Goal: Check status: Check status

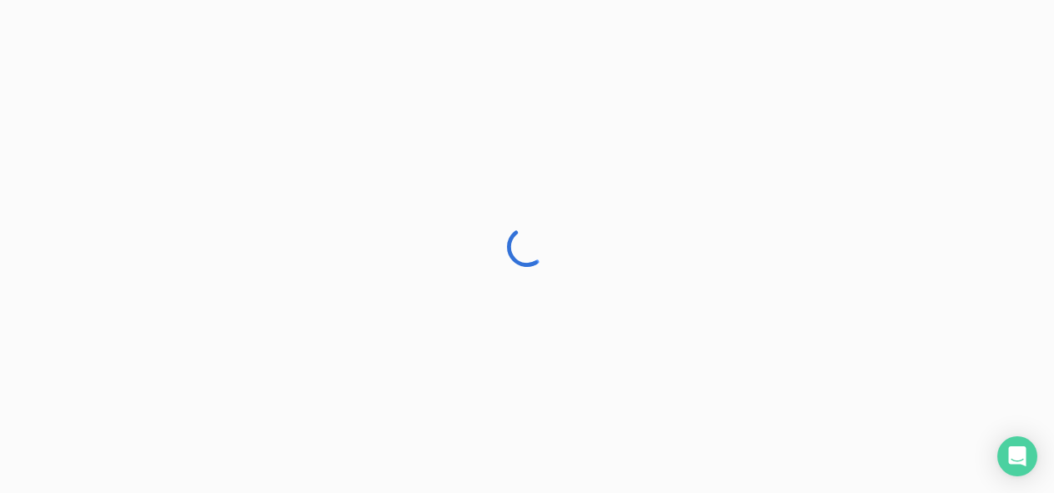
click at [976, 115] on div at bounding box center [527, 246] width 1054 height 493
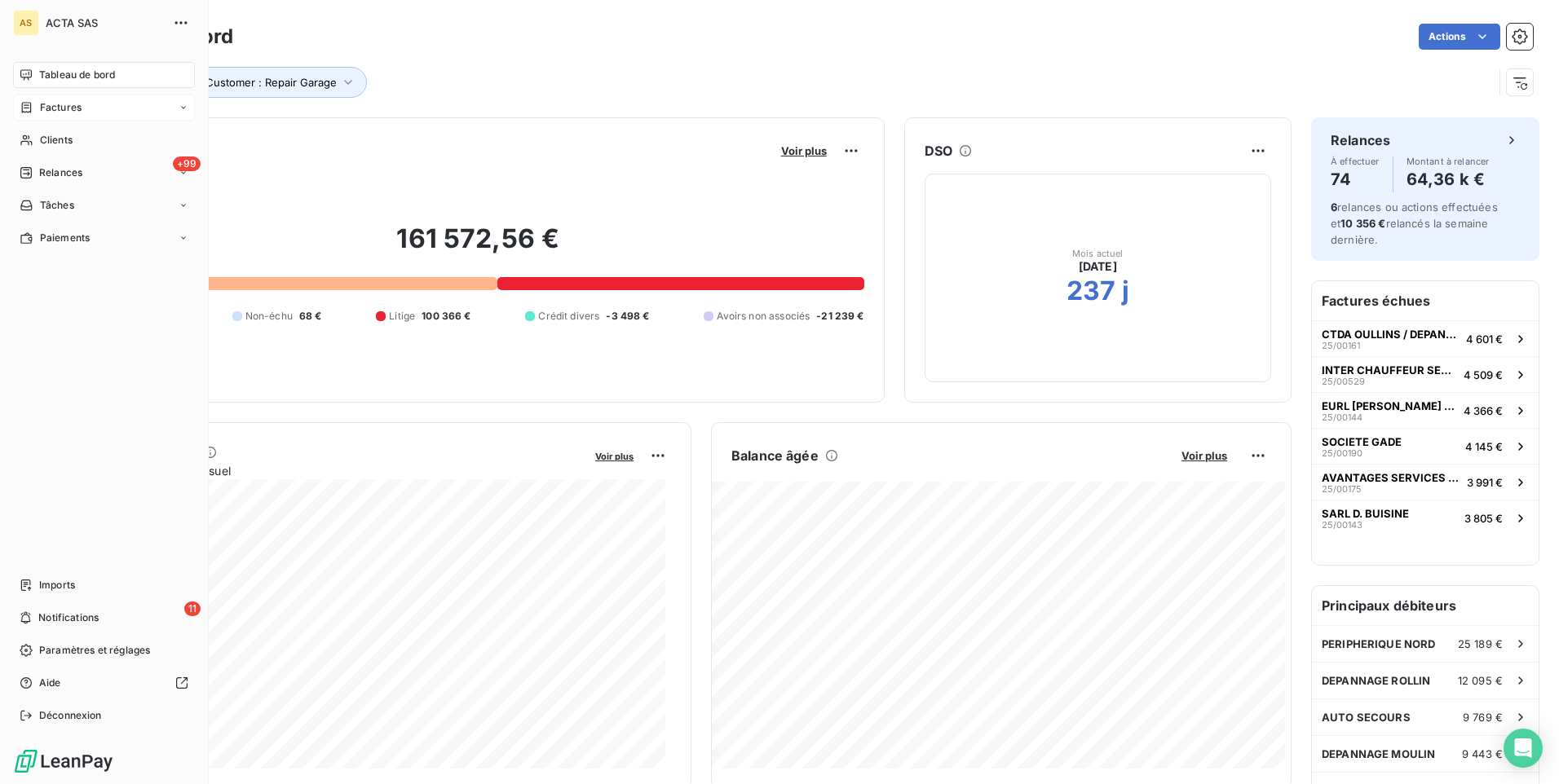
click at [45, 110] on span "Factures" at bounding box center [61, 108] width 42 height 15
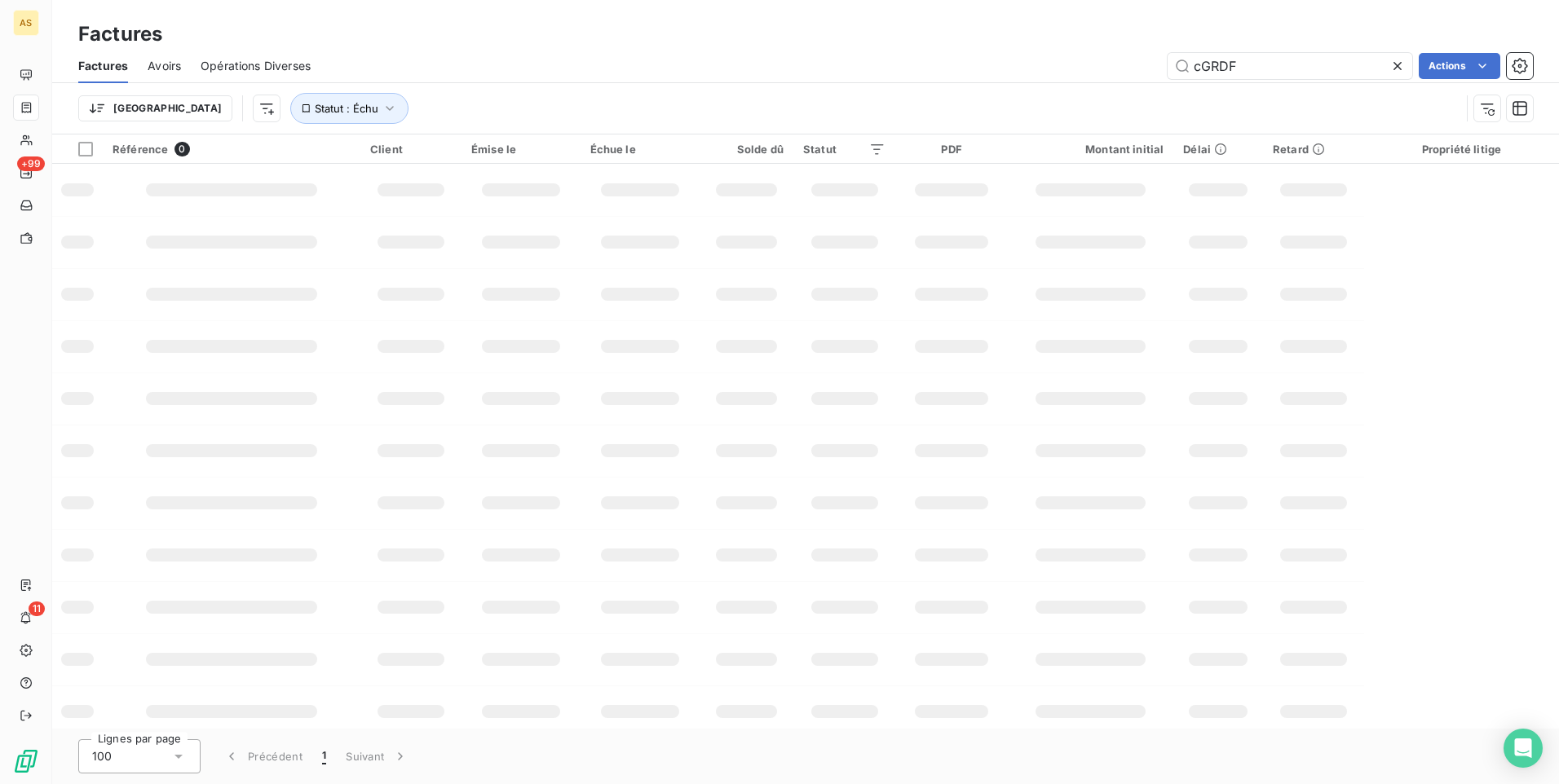
drag, startPoint x: 1252, startPoint y: 64, endPoint x: 1147, endPoint y: 66, distance: 105.0
click at [1030, 66] on div "cGRDF Actions" at bounding box center [932, 65] width 1203 height 26
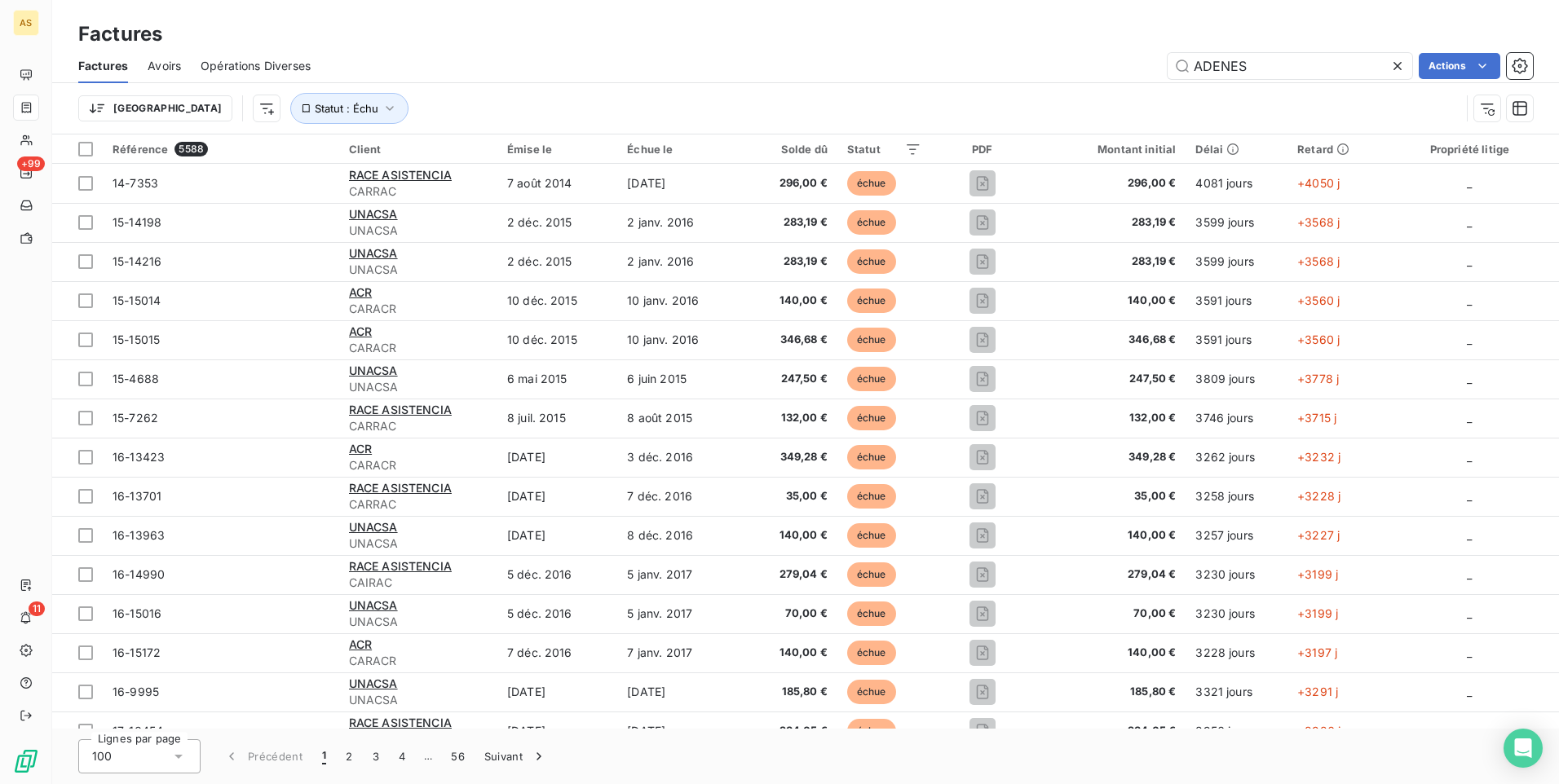
type input "ADENES"
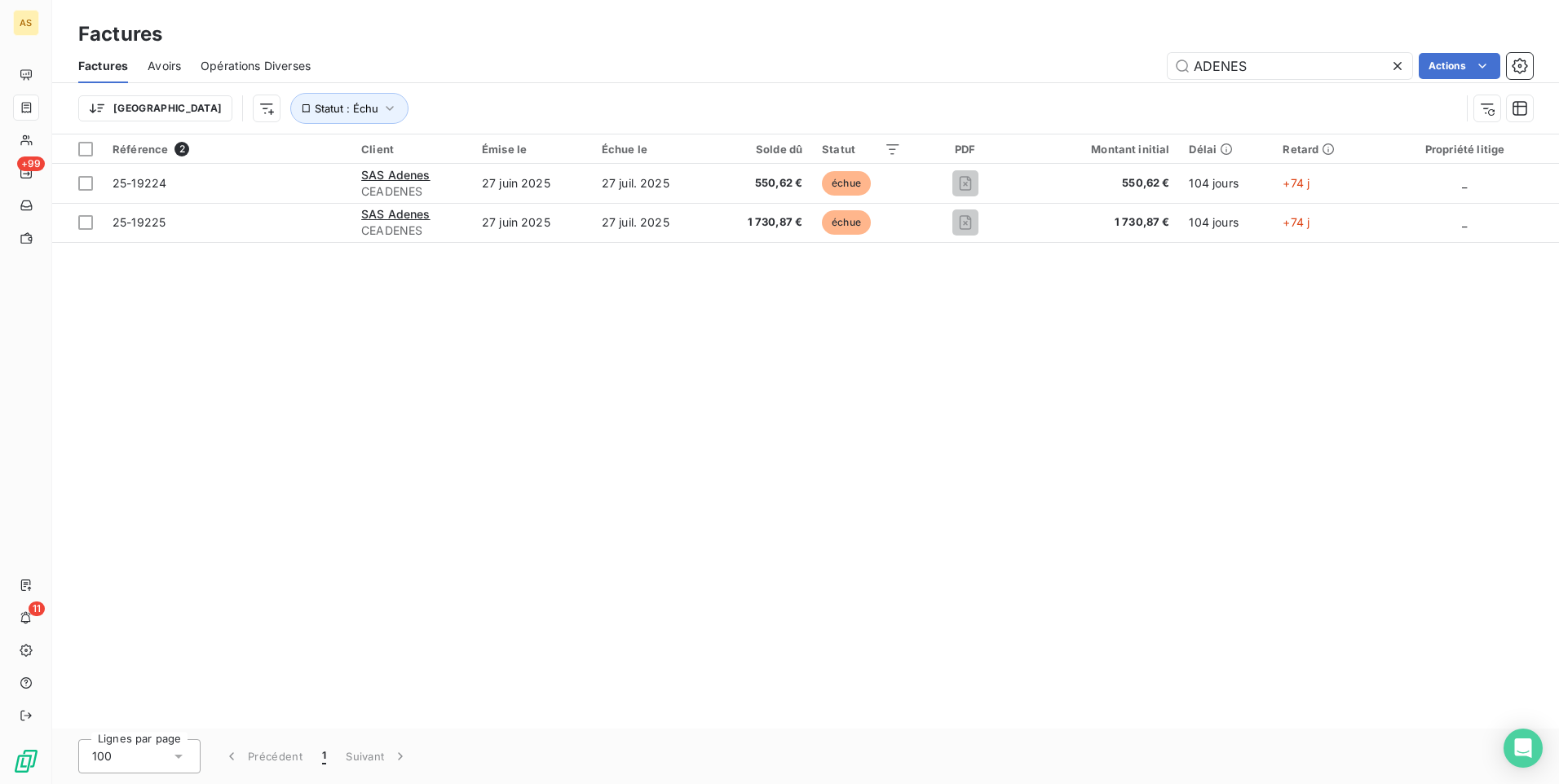
drag, startPoint x: 932, startPoint y: 625, endPoint x: 986, endPoint y: 592, distance: 63.3
click at [939, 481] on div "Référence 2 Client Émise le Échue le Solde dû Statut PDF Montant initial Délai …" at bounding box center [805, 432] width 1507 height 594
click at [688, 481] on div "Référence 2 Client Émise le Échue le Solde dû Statut PDF Montant initial Délai …" at bounding box center [805, 432] width 1507 height 594
click at [895, 481] on div "Référence 2 Client Émise le Échue le Solde dû Statut PDF Montant initial Délai …" at bounding box center [805, 432] width 1507 height 594
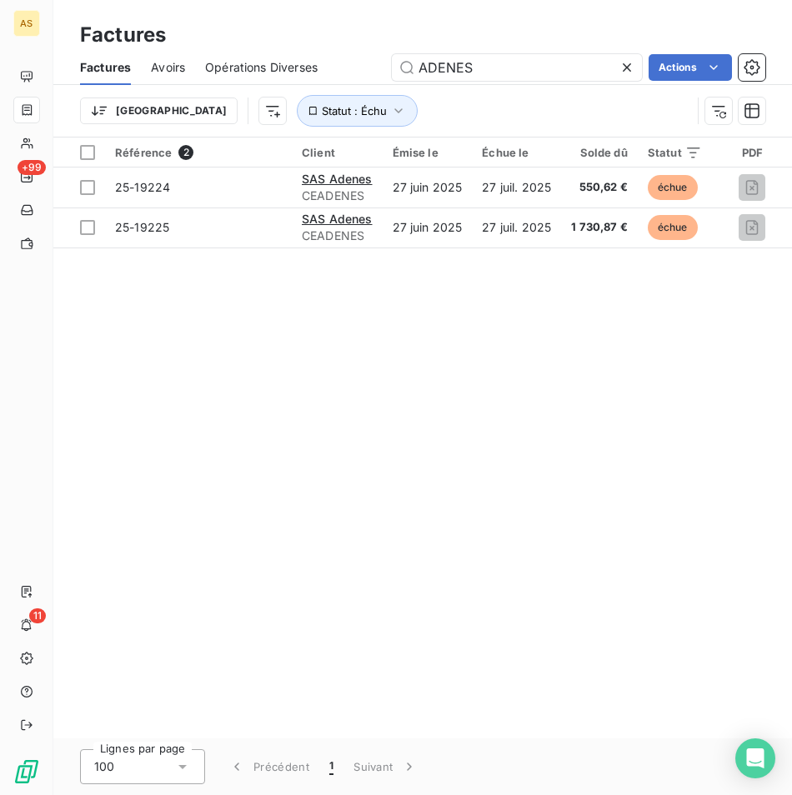
drag, startPoint x: 687, startPoint y: 669, endPoint x: 778, endPoint y: 624, distance: 101.8
click at [687, 492] on div "Référence 2 Client Émise le Échue le Solde dû Statut PDF Montant initial Délai …" at bounding box center [422, 438] width 739 height 601
